Goal: Task Accomplishment & Management: Manage account settings

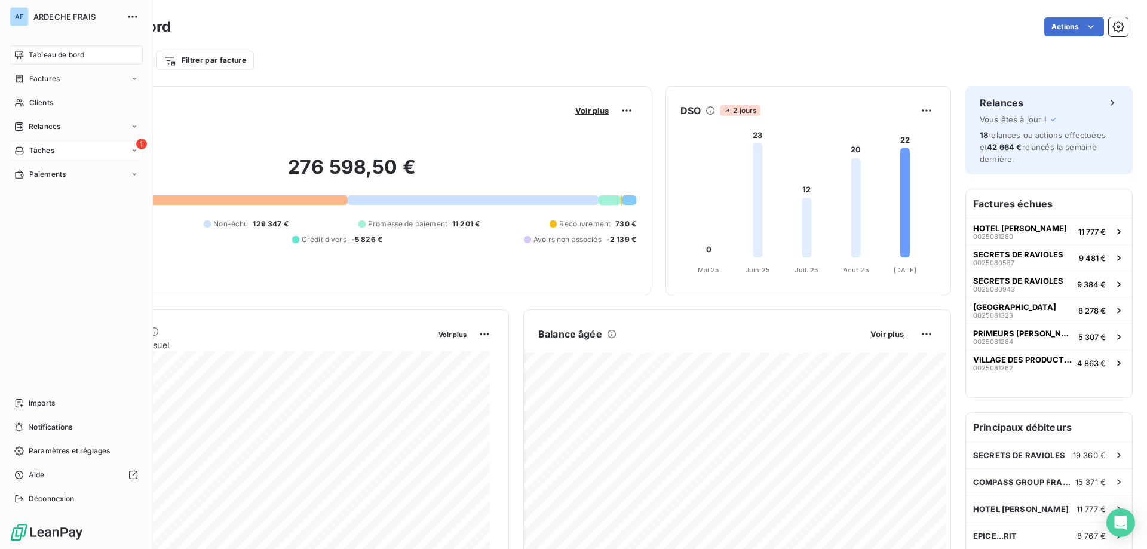
click at [30, 149] on span "Tâches" at bounding box center [41, 150] width 25 height 11
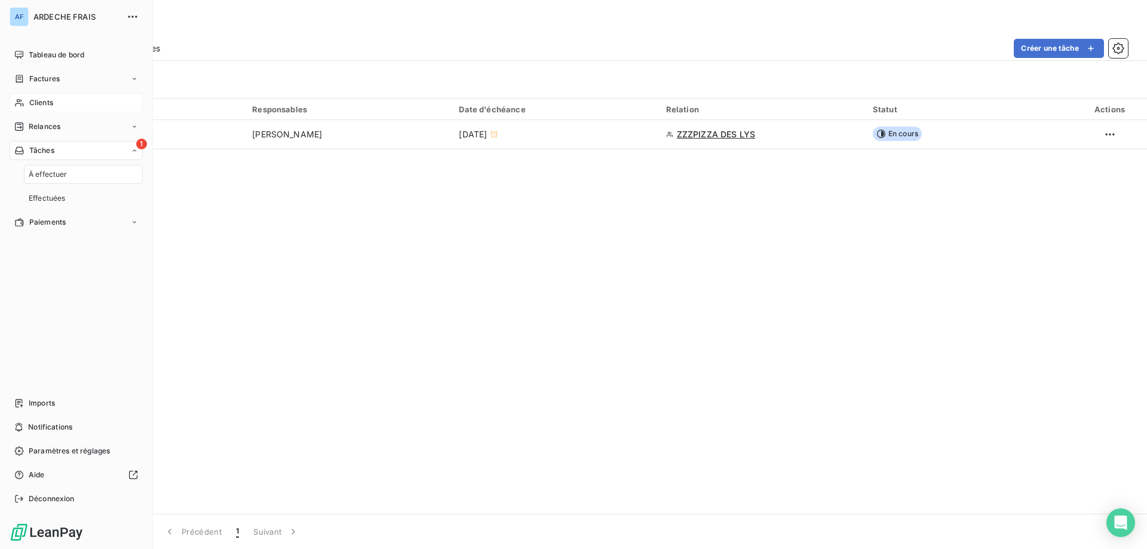
click at [32, 104] on span "Clients" at bounding box center [41, 102] width 24 height 11
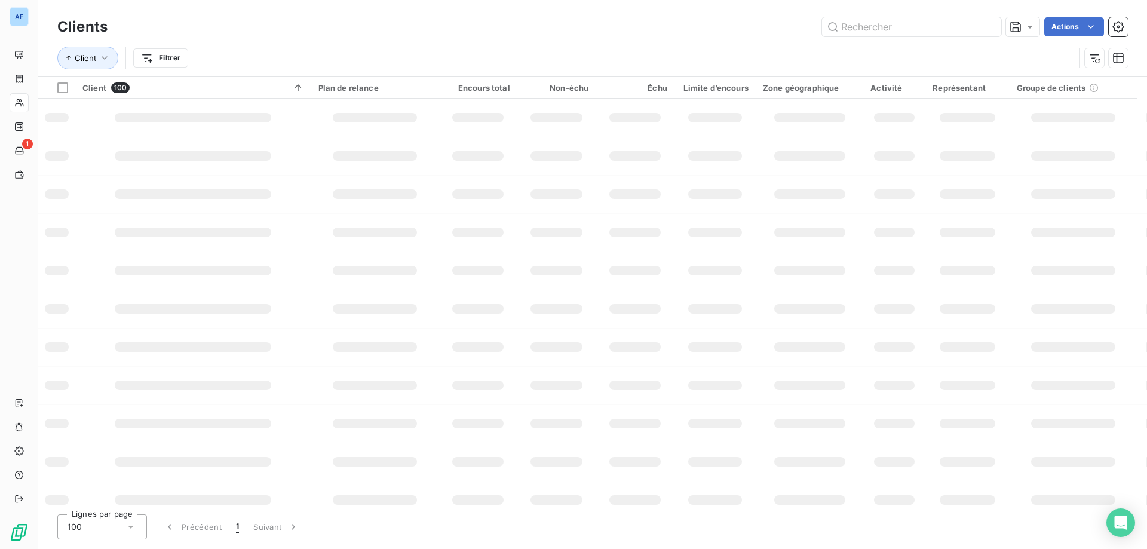
click at [110, 529] on div "100" at bounding box center [102, 526] width 90 height 25
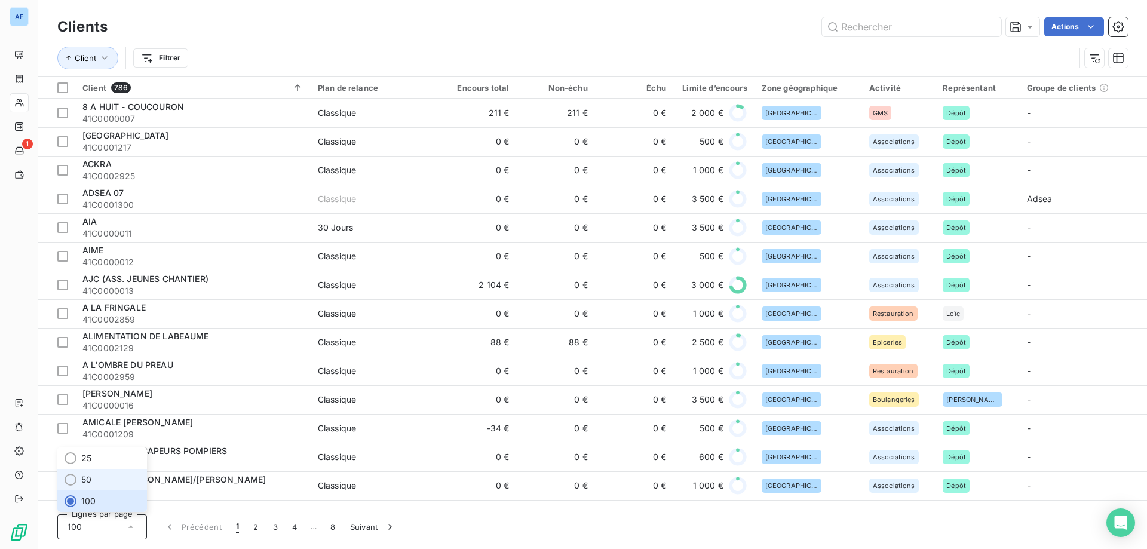
click at [100, 479] on li "50" at bounding box center [102, 480] width 90 height 22
click at [906, 31] on input "text" at bounding box center [911, 26] width 179 height 19
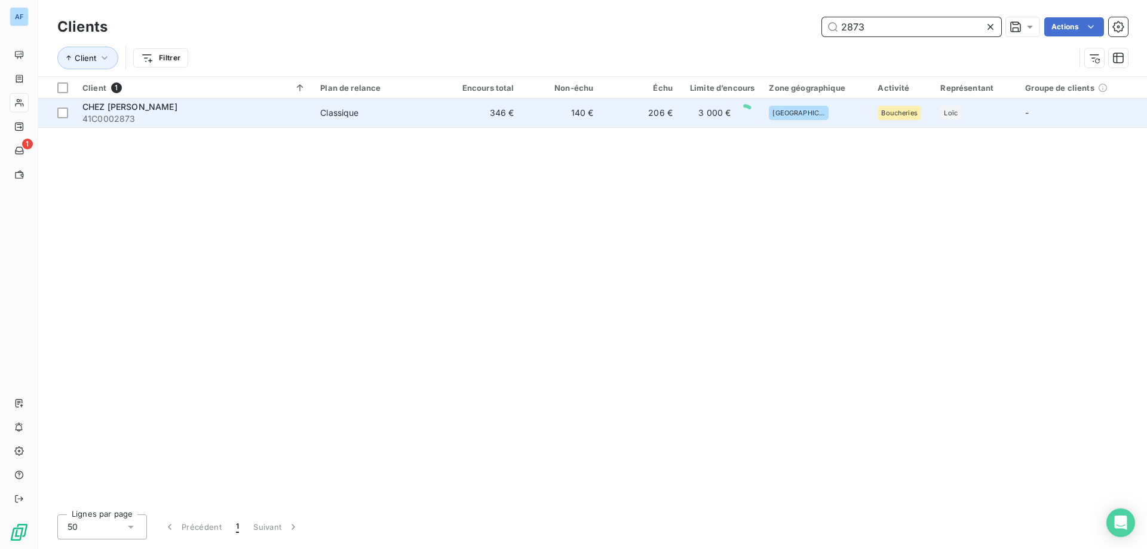
type input "2873"
click at [574, 118] on td "140 €" at bounding box center [561, 113] width 79 height 29
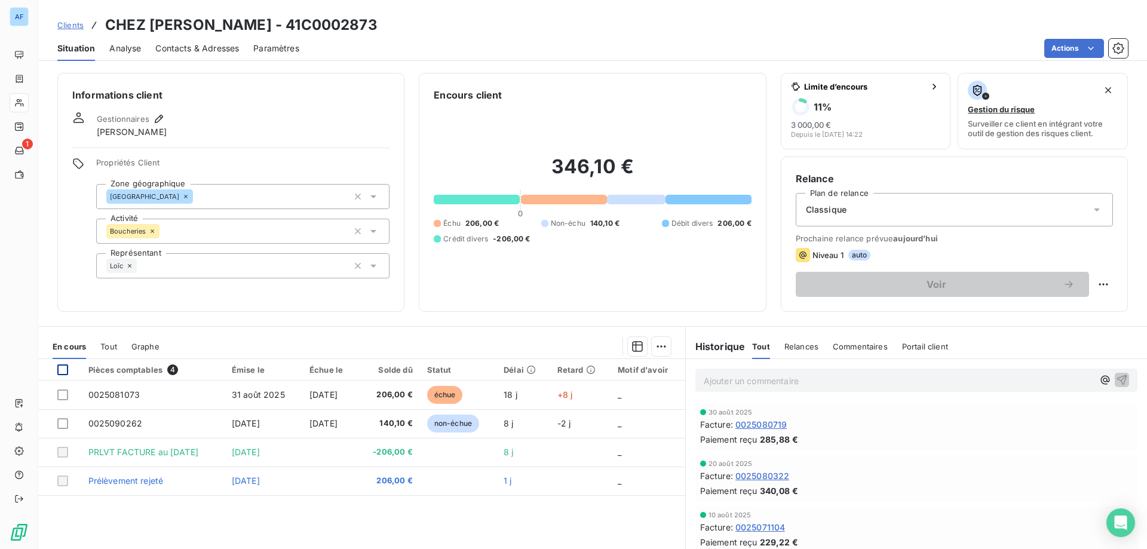
click at [58, 368] on div at bounding box center [62, 369] width 11 height 11
click at [1053, 61] on div "Clients CHEZ DURAND - 41C0002873 Situation Analyse Contacts & Adresses Paramètr…" at bounding box center [592, 274] width 1109 height 549
click at [1048, 48] on html "AF 1 Clients CHEZ DURAND - 41C0002873 Situation Analyse Contacts & Adresses Par…" at bounding box center [573, 274] width 1147 height 549
click at [906, 33] on html "AF 1 Clients CHEZ DURAND - 41C0002873 Situation Analyse Contacts & Adresses Par…" at bounding box center [573, 274] width 1147 height 549
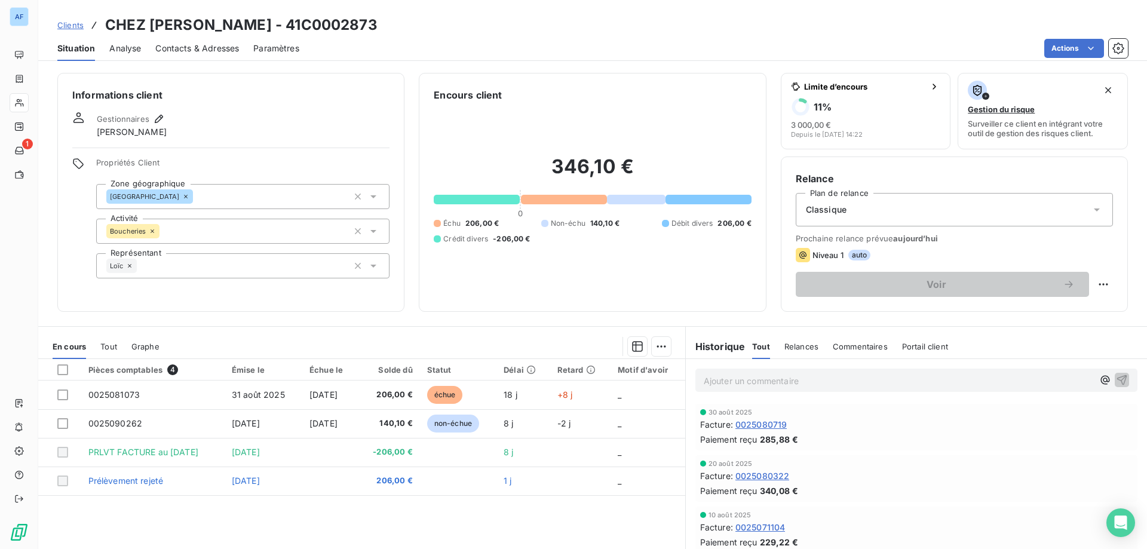
click at [761, 381] on p "Ajouter un commentaire ﻿" at bounding box center [899, 380] width 390 height 15
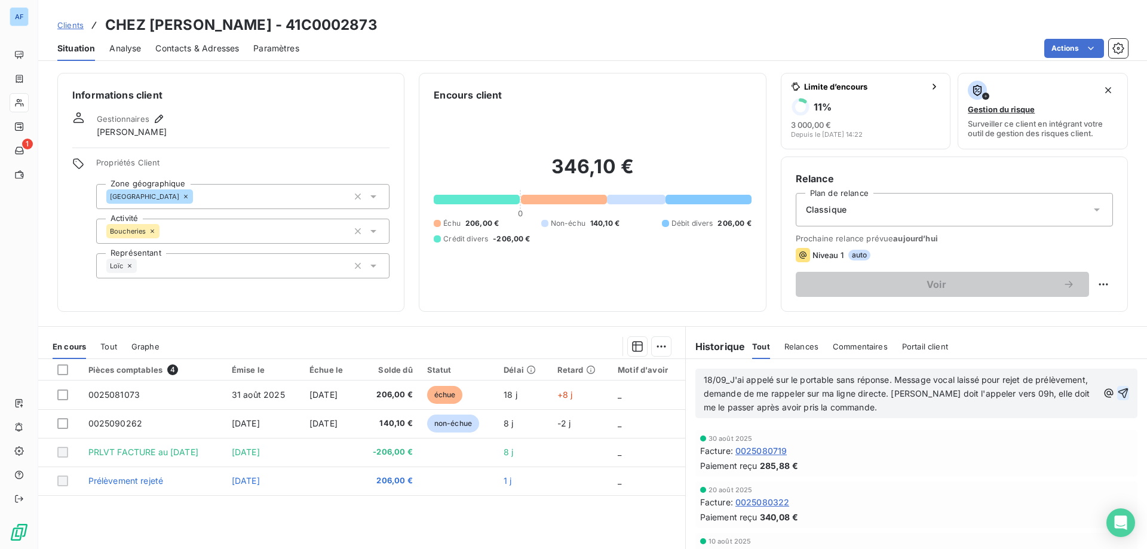
click at [1119, 393] on icon "button" at bounding box center [1124, 393] width 10 height 10
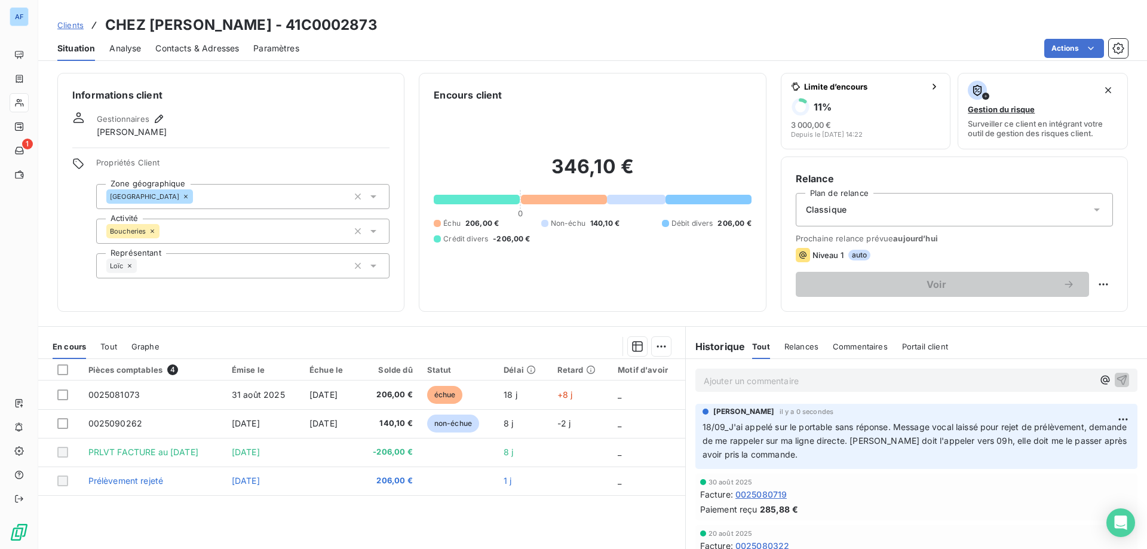
click at [77, 26] on span "Clients" at bounding box center [70, 25] width 26 height 10
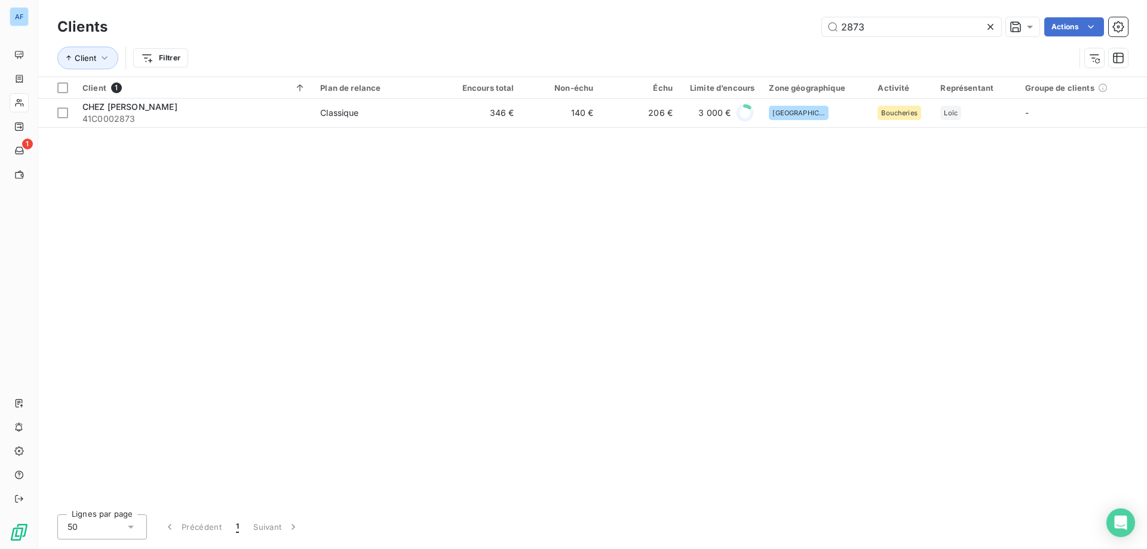
click at [993, 24] on icon at bounding box center [991, 27] width 12 height 12
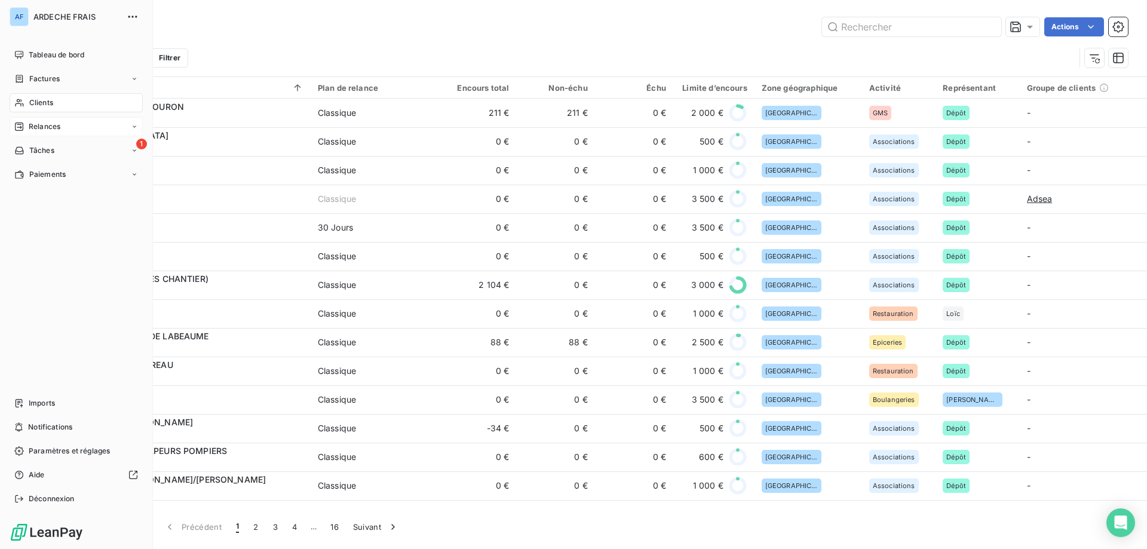
click at [29, 125] on span "Relances" at bounding box center [45, 126] width 32 height 11
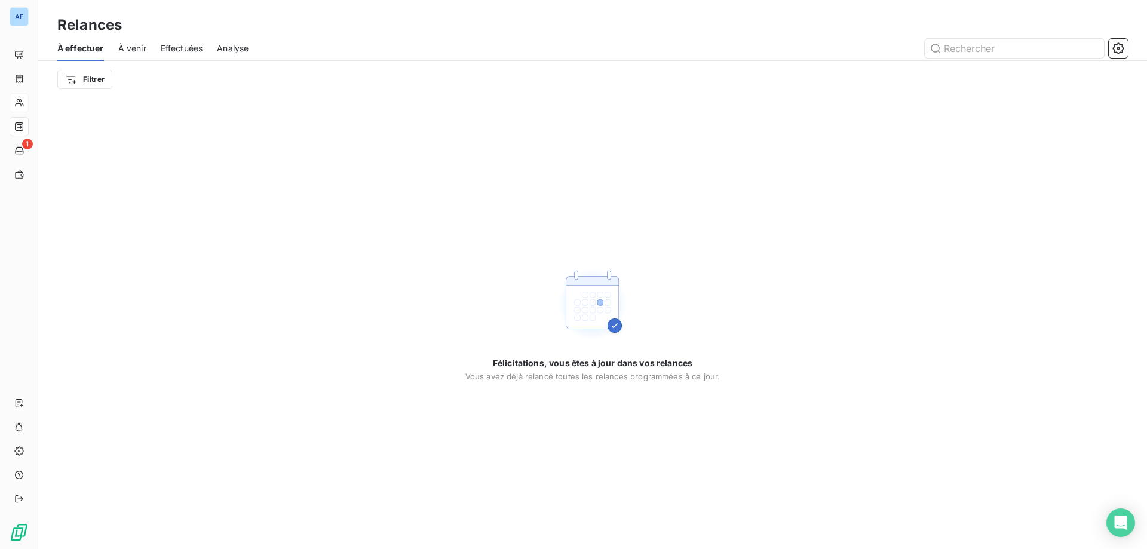
click at [134, 51] on span "À venir" at bounding box center [132, 48] width 28 height 12
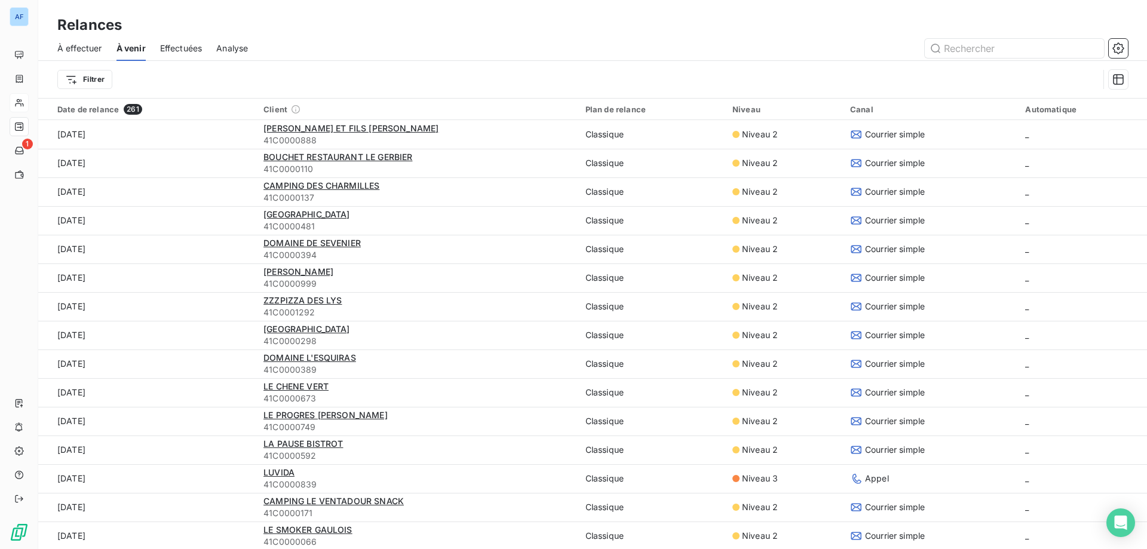
click at [177, 51] on span "Effectuées" at bounding box center [181, 48] width 42 height 12
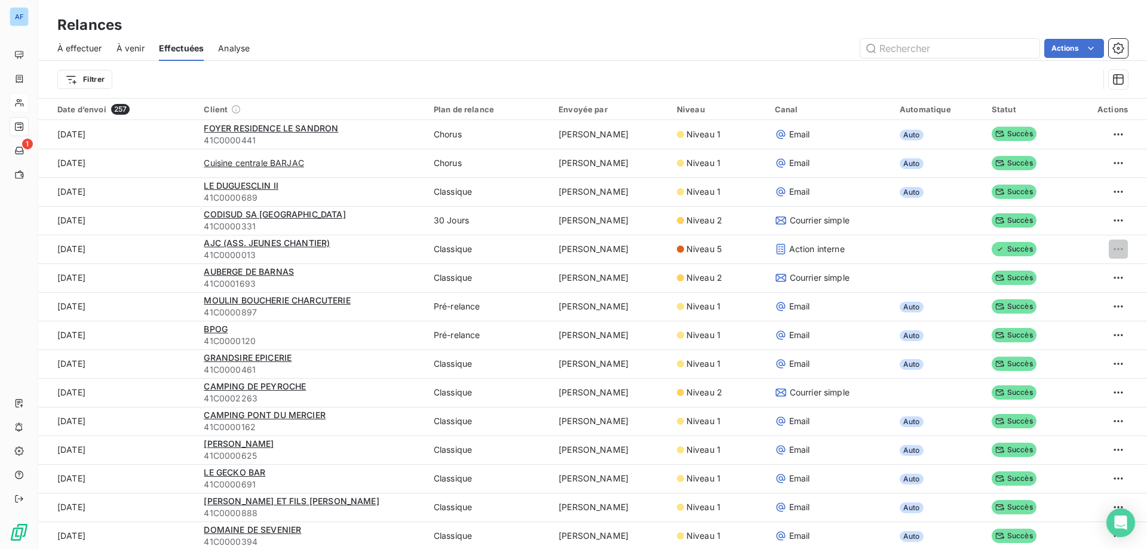
click at [134, 44] on span "À venir" at bounding box center [131, 48] width 28 height 12
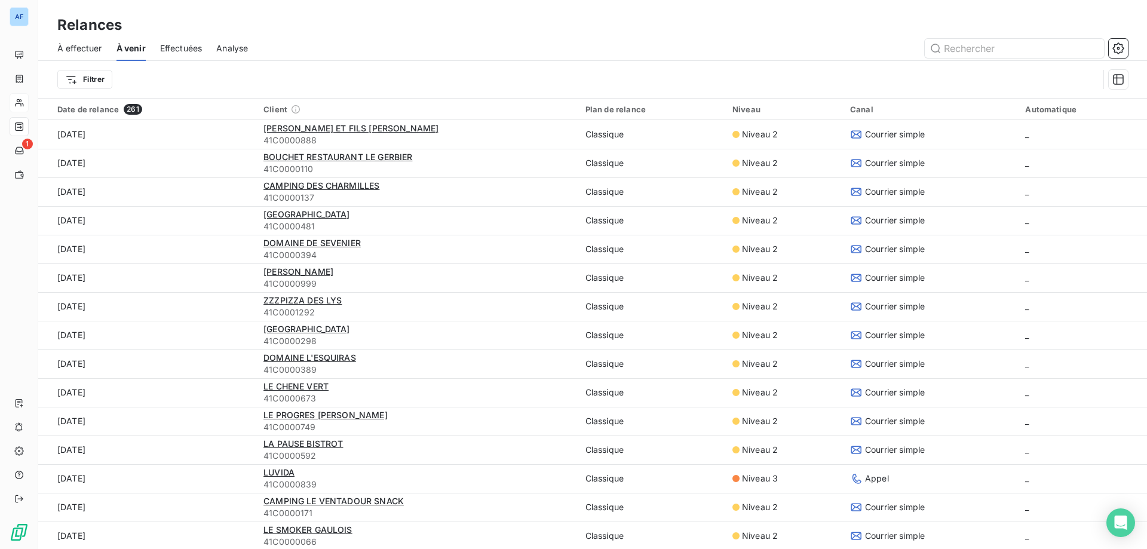
click at [74, 50] on span "À effectuer" at bounding box center [79, 48] width 45 height 12
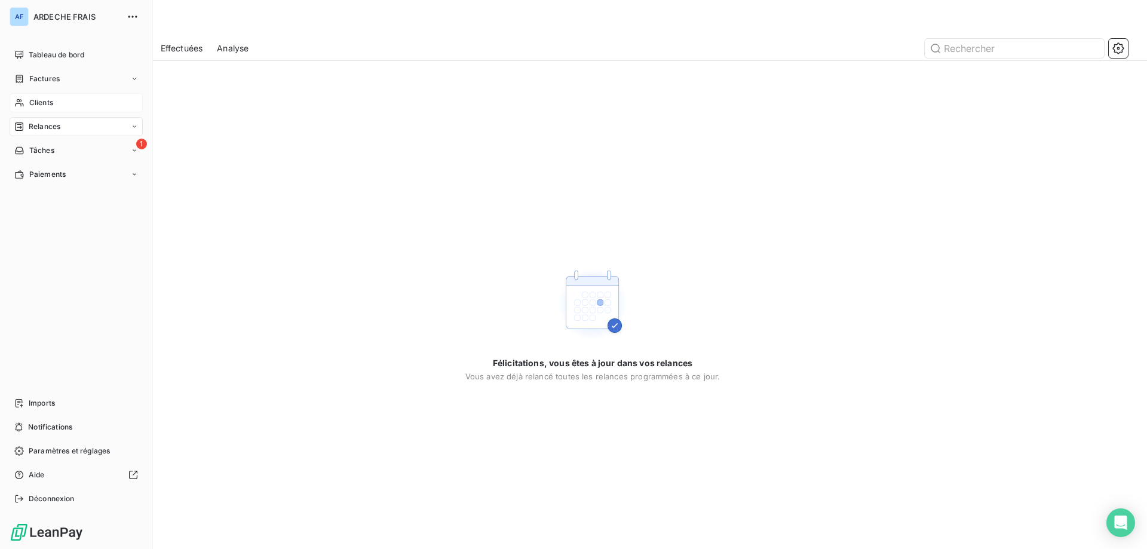
click at [26, 106] on div "Clients" at bounding box center [76, 102] width 133 height 19
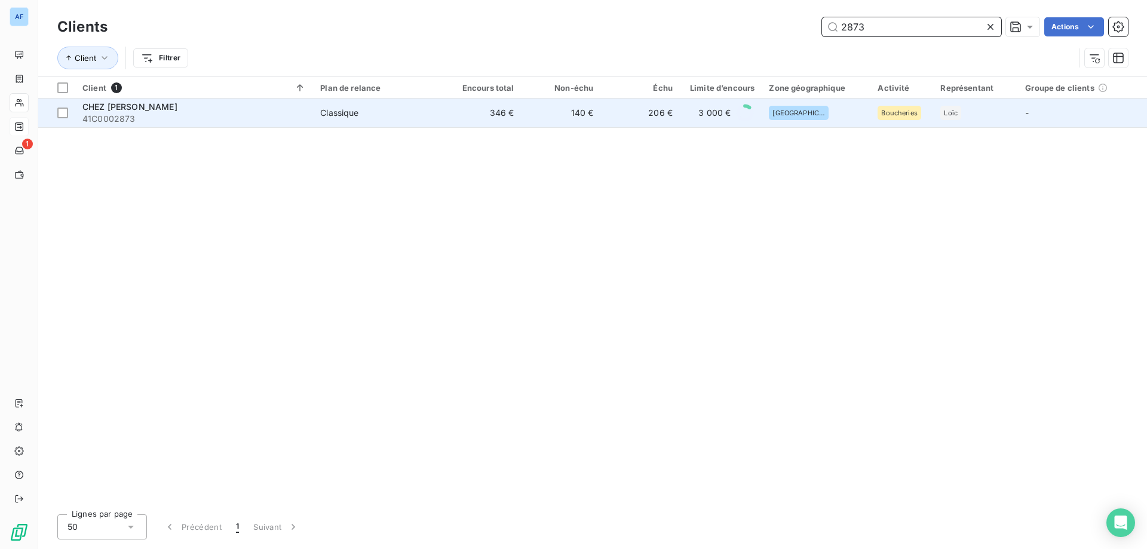
type input "2873"
click at [228, 109] on div "CHEZ [PERSON_NAME]" at bounding box center [193, 107] width 223 height 12
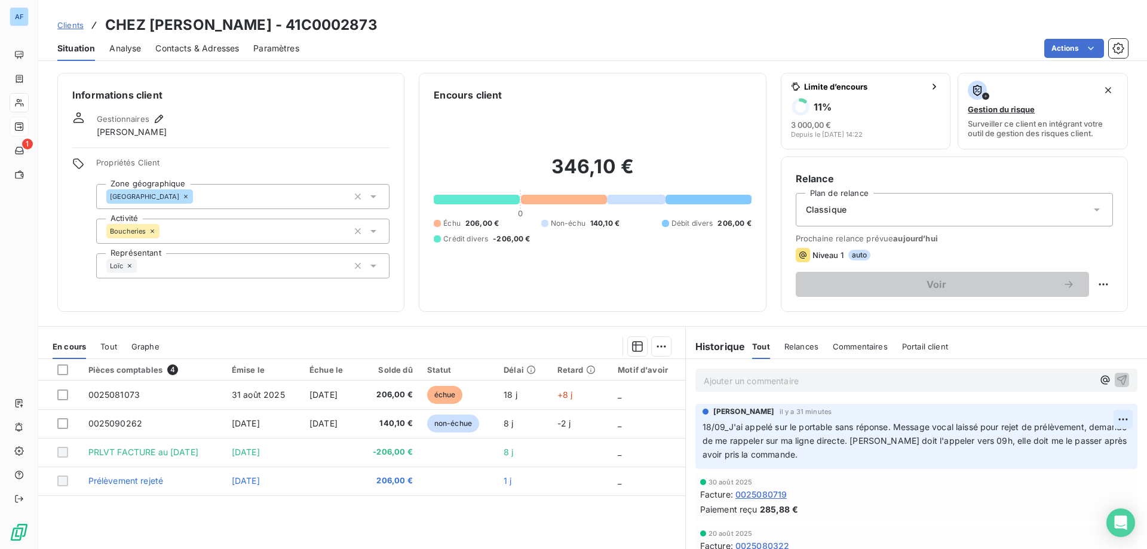
click at [1105, 418] on html "AF 1 Clients CHEZ DURAND - 41C0002873 Situation Analyse Contacts & Adresses Par…" at bounding box center [573, 274] width 1147 height 549
click at [1093, 436] on div "Editer Supprimer" at bounding box center [1077, 456] width 76 height 50
click at [1085, 443] on div "Editer" at bounding box center [1076, 445] width 67 height 19
click at [862, 454] on p "18/09_J'ai appelé sur le portable sans réponse. Message vocal laissé pour rejet…" at bounding box center [909, 441] width 413 height 41
click at [1104, 424] on html "AF 1 Clients CHEZ DURAND - 41C0002873 Situation Analyse Contacts & Adresses Par…" at bounding box center [573, 274] width 1147 height 549
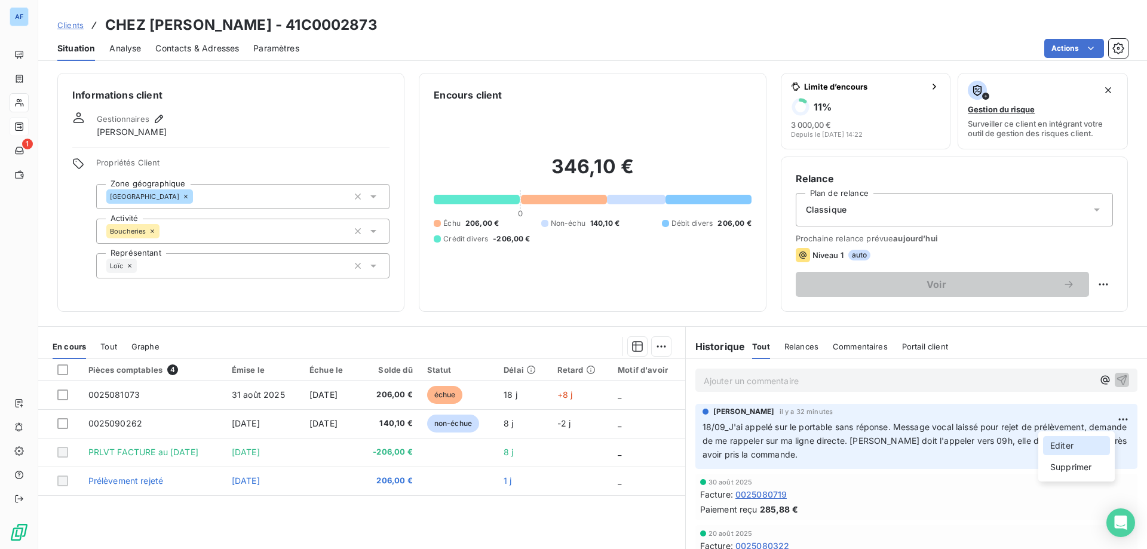
drag, startPoint x: 1096, startPoint y: 438, endPoint x: 1067, endPoint y: 443, distance: 30.3
click at [1096, 439] on div "Editer" at bounding box center [1076, 445] width 67 height 19
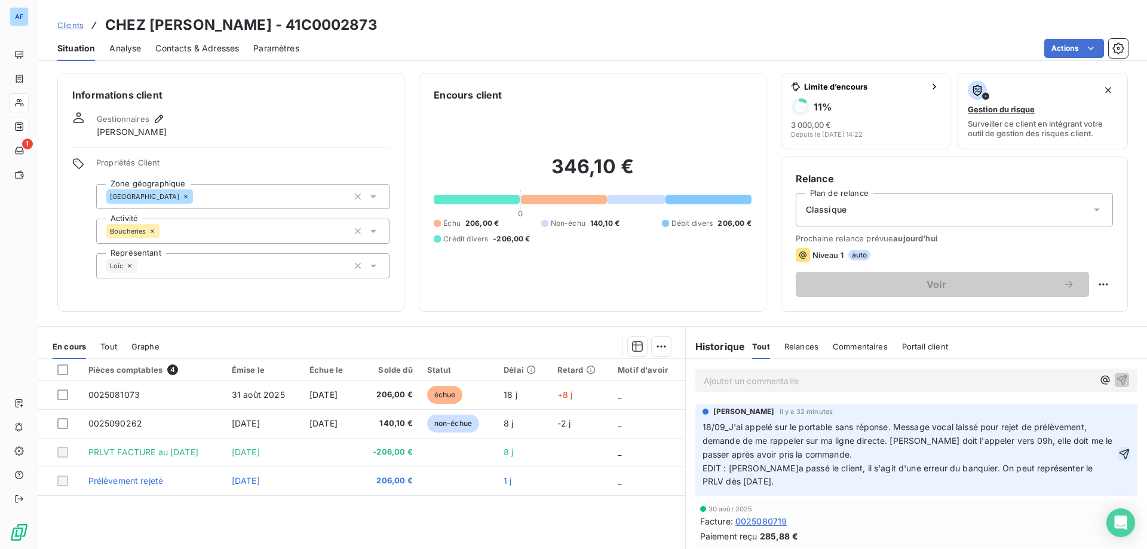
click at [1120, 454] on icon "button" at bounding box center [1125, 454] width 10 height 10
click at [73, 21] on span "Clients" at bounding box center [70, 25] width 26 height 10
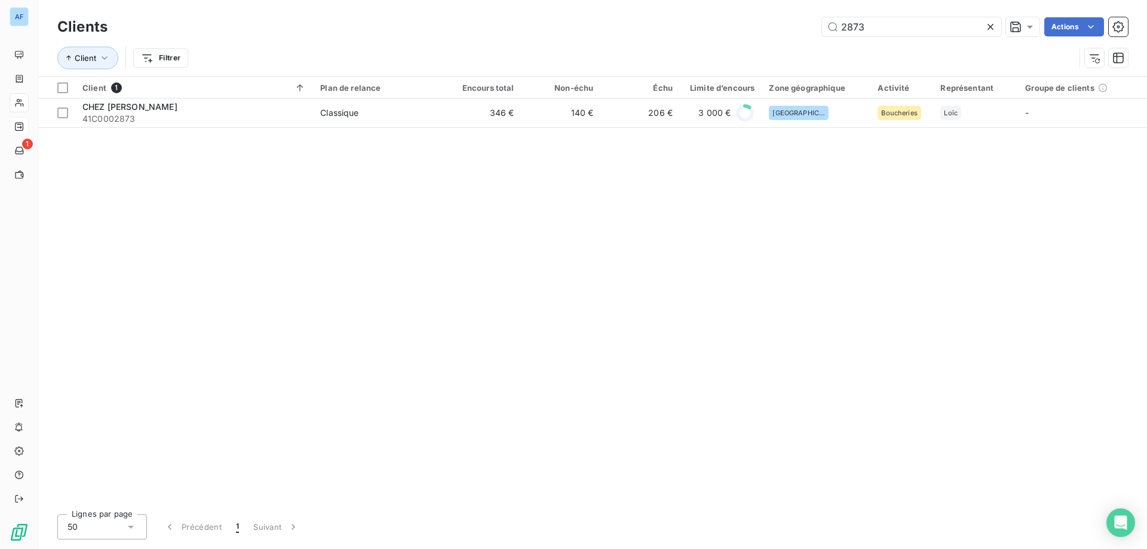
click at [987, 27] on icon at bounding box center [991, 27] width 12 height 12
